Goal: Information Seeking & Learning: Learn about a topic

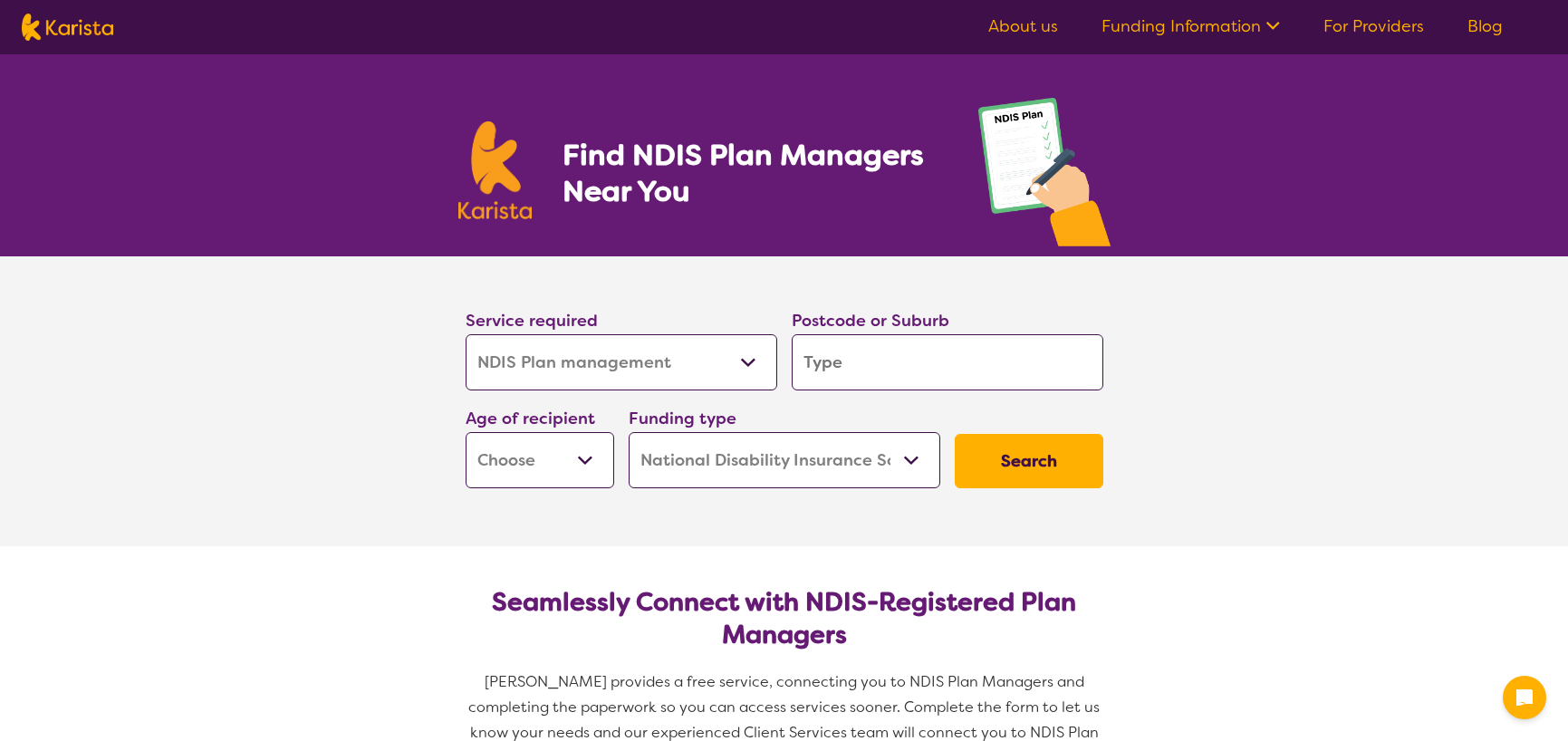
select select "NDIS Plan management"
select select "NDIS"
select select "NDIS Plan management"
select select "NDIS"
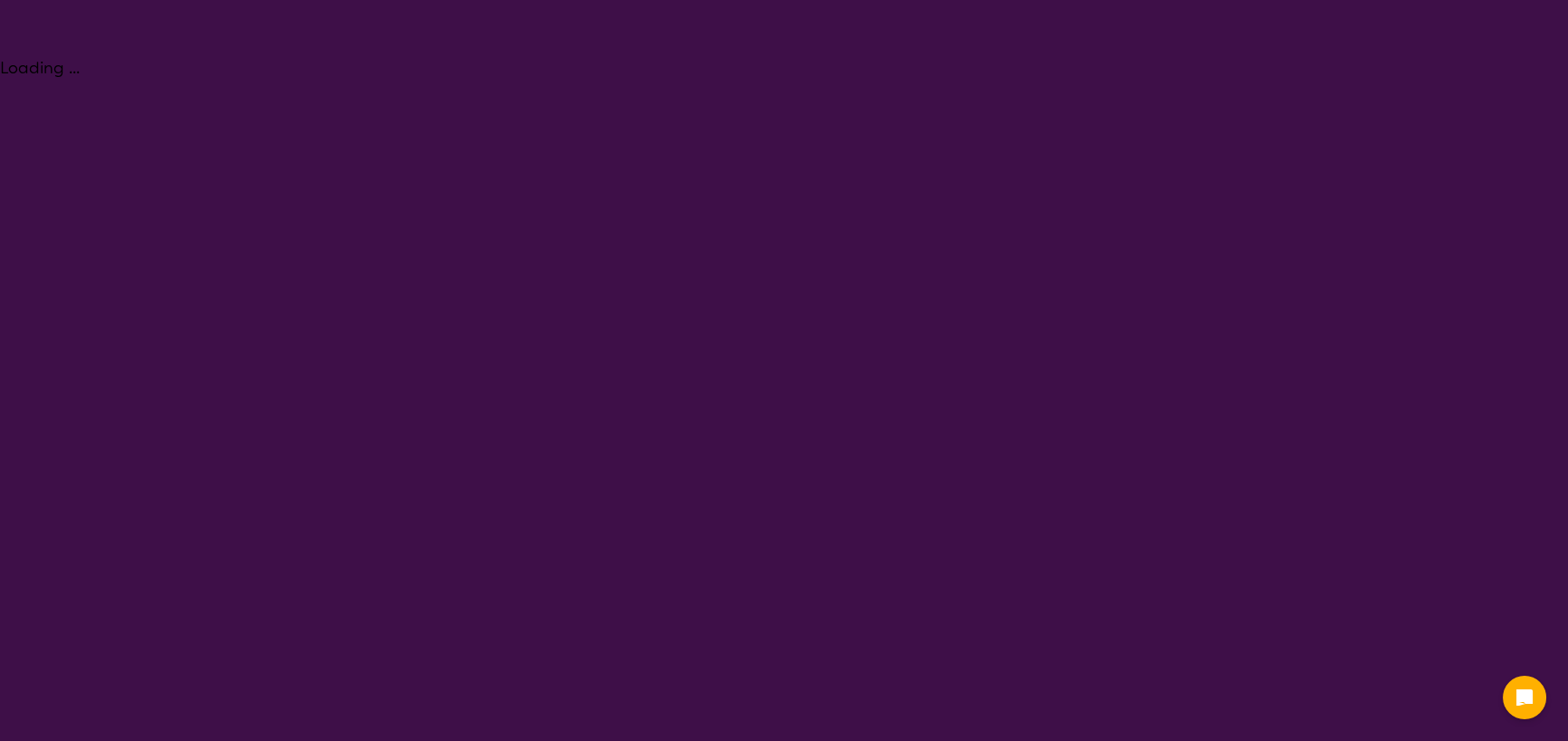
select select "NDIS Plan management"
select select "NDIS"
select select "NDIS Plan management"
select select "NDIS"
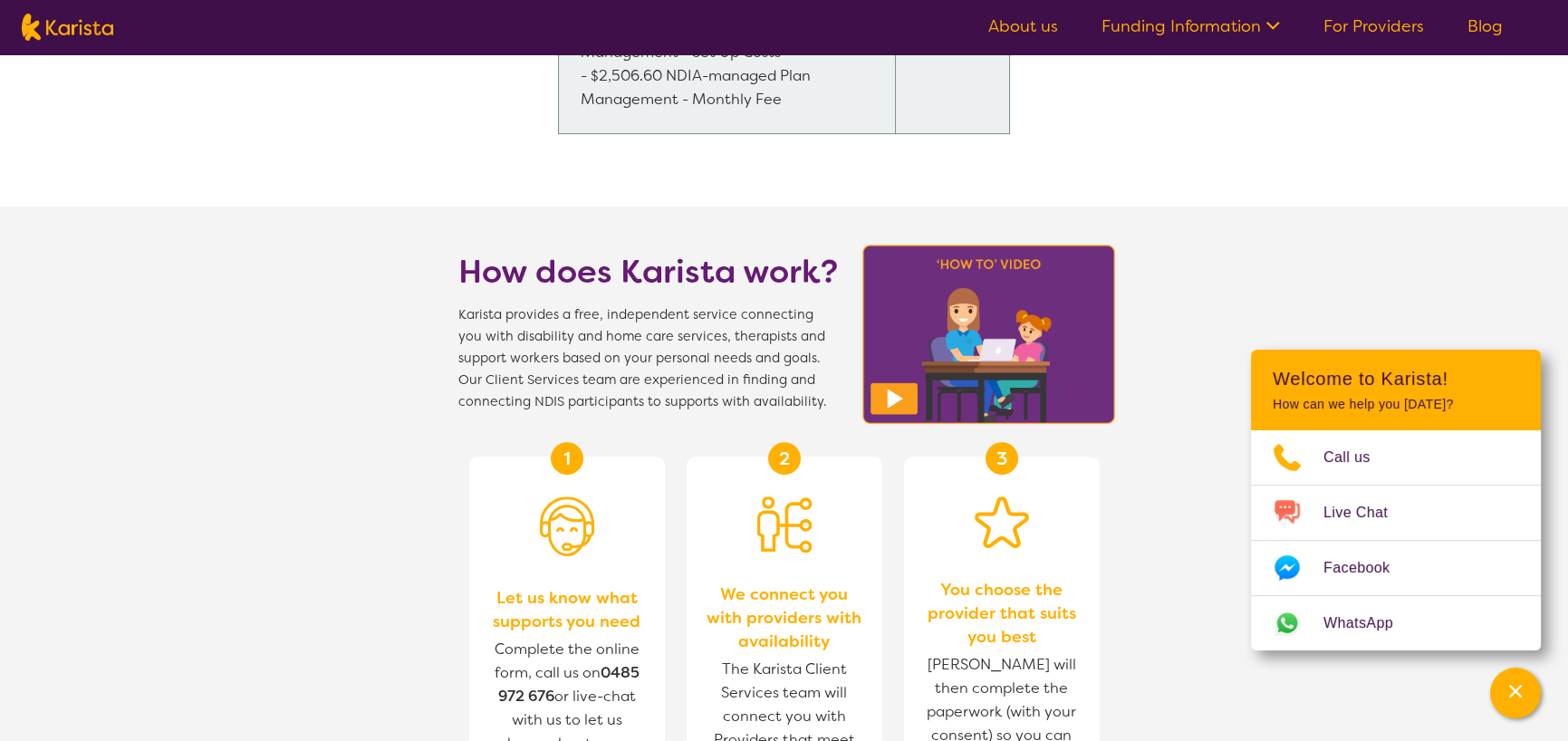
scroll to position [2175, 0]
